Goal: Information Seeking & Learning: Learn about a topic

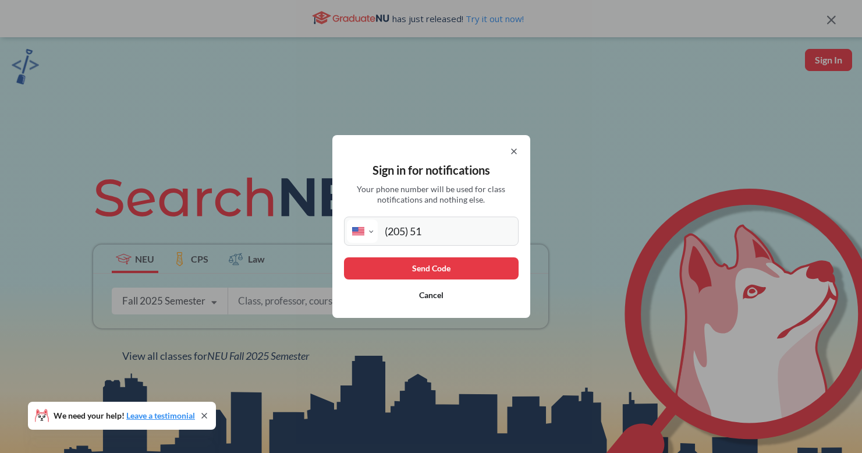
select select "US"
type input "[PHONE_NUMBER]"
click at [477, 264] on button "Send Code" at bounding box center [431, 268] width 175 height 22
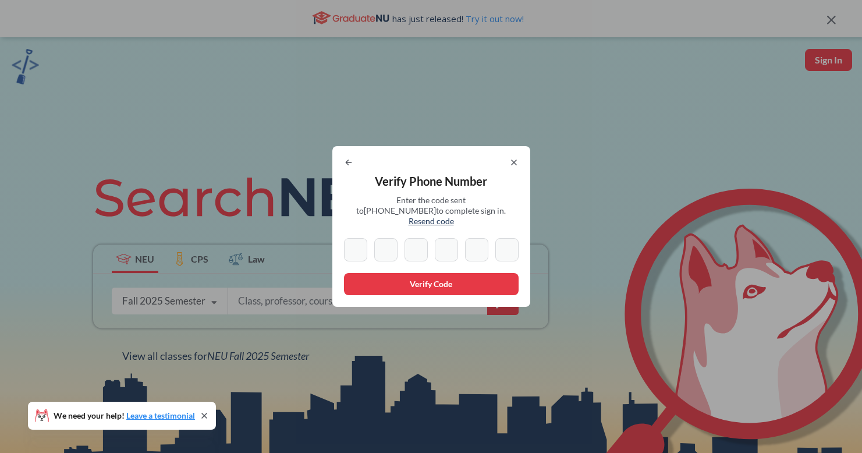
type input "0"
type input "5"
type input "8"
type input "3"
type input "9"
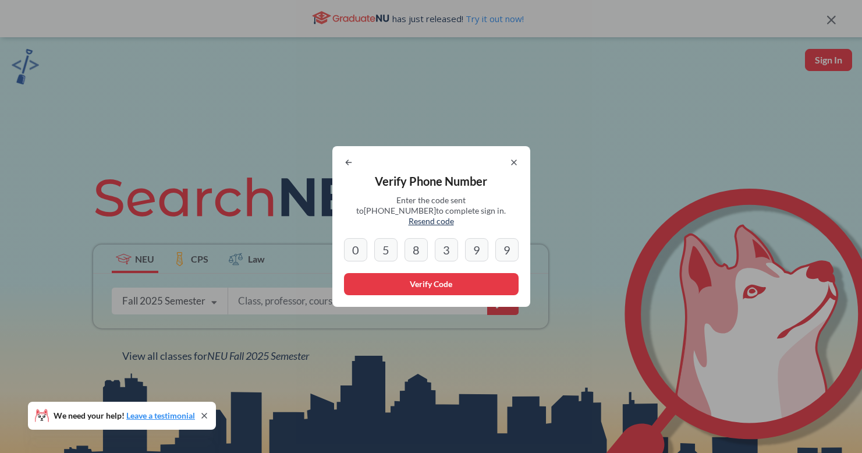
type input "9"
click at [441, 273] on button "Verify Code" at bounding box center [431, 284] width 175 height 22
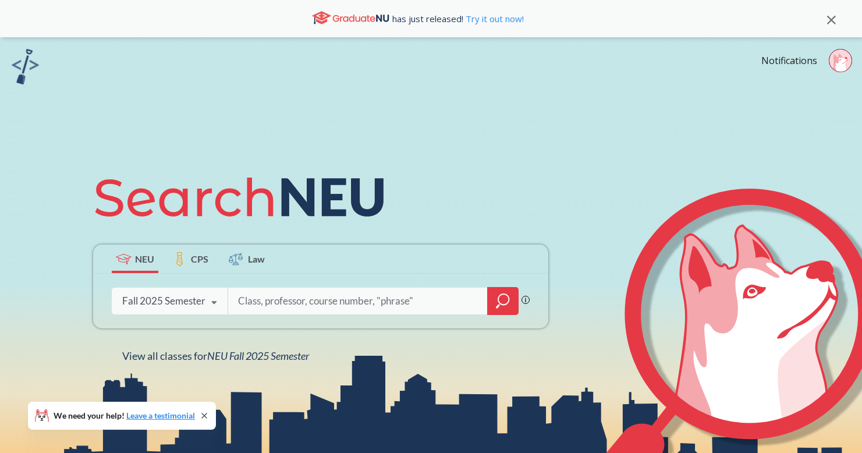
click at [632, 211] on icon at bounding box center [734, 353] width 301 height 328
click at [358, 299] on input "search" at bounding box center [358, 301] width 242 height 24
type input "me2340"
click at [497, 311] on div at bounding box center [502, 301] width 31 height 28
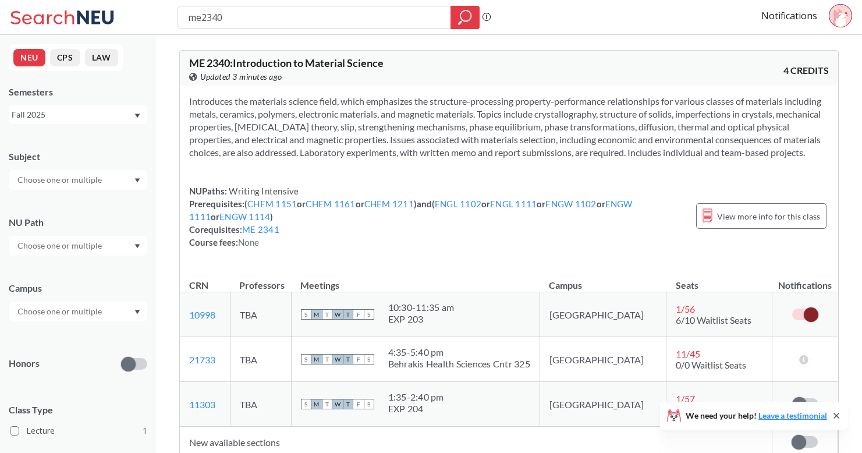
click at [500, 267] on div "Introduces the materials science field, which emphasizes the structure-processi…" at bounding box center [509, 177] width 658 height 182
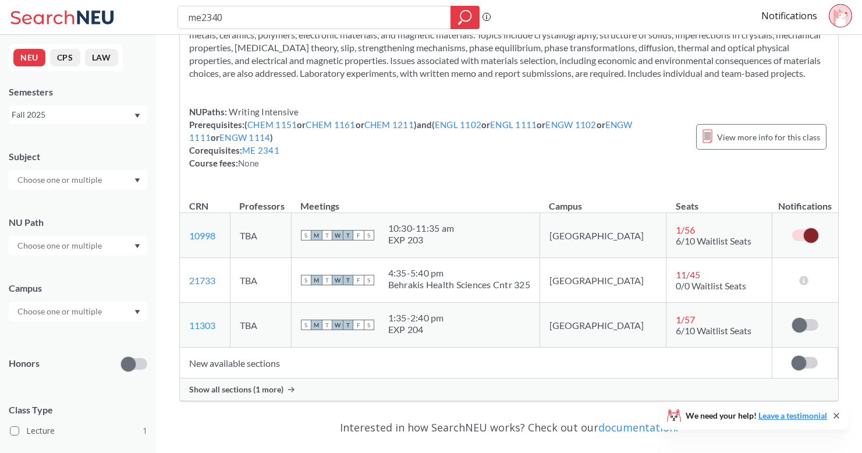
scroll to position [81, 0]
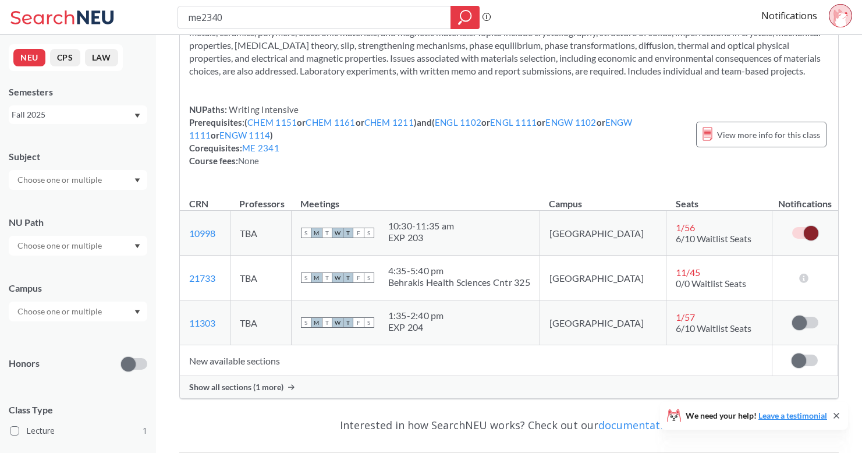
click at [689, 244] on span "6/10 Waitlist Seats" at bounding box center [714, 238] width 76 height 11
click at [437, 243] on div "EXP 203" at bounding box center [421, 238] width 66 height 12
click at [684, 244] on span "6/10 Waitlist Seats" at bounding box center [714, 238] width 76 height 11
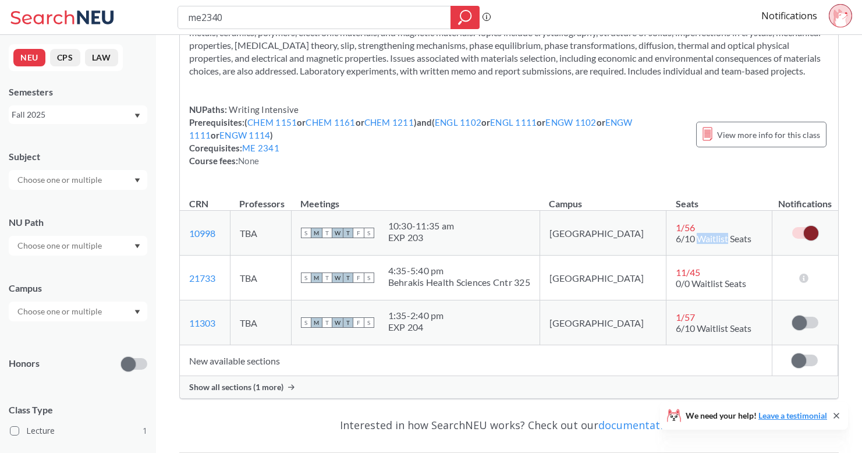
click at [684, 244] on span "6/10 Waitlist Seats" at bounding box center [714, 238] width 76 height 11
click at [280, 394] on div "Show all sections (1 more)" at bounding box center [509, 387] width 658 height 22
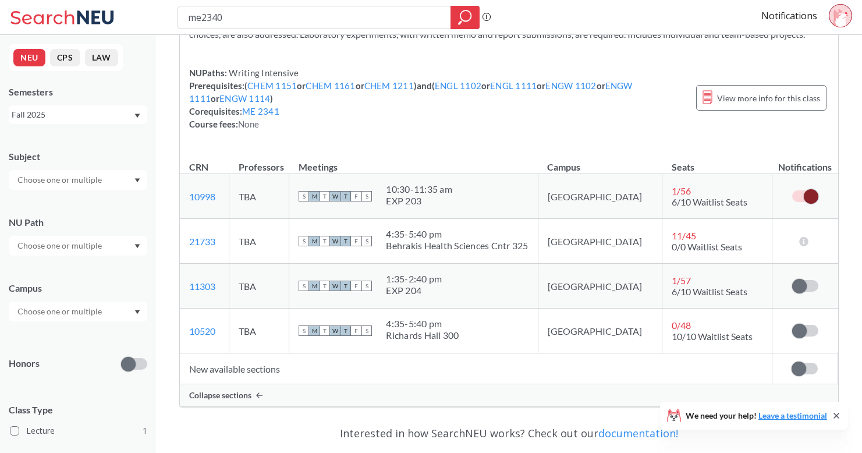
scroll to position [120, 0]
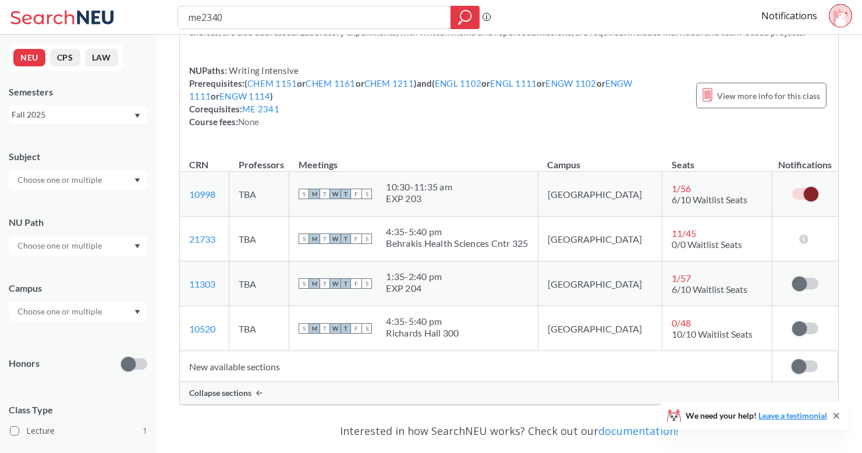
click at [672, 194] on span "1 / 56" at bounding box center [681, 188] width 19 height 11
click at [361, 199] on span "F" at bounding box center [356, 194] width 10 height 10
click at [513, 165] on th "Meetings" at bounding box center [413, 159] width 248 height 25
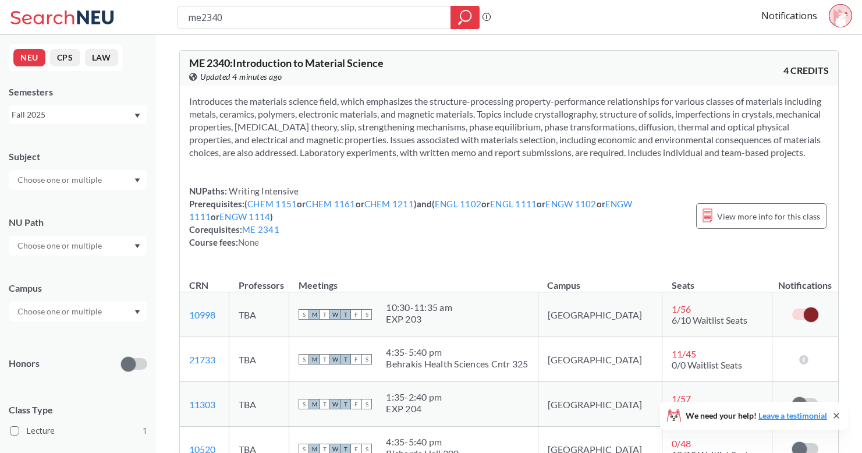
scroll to position [0, 0]
